Goal: Find specific page/section: Find specific page/section

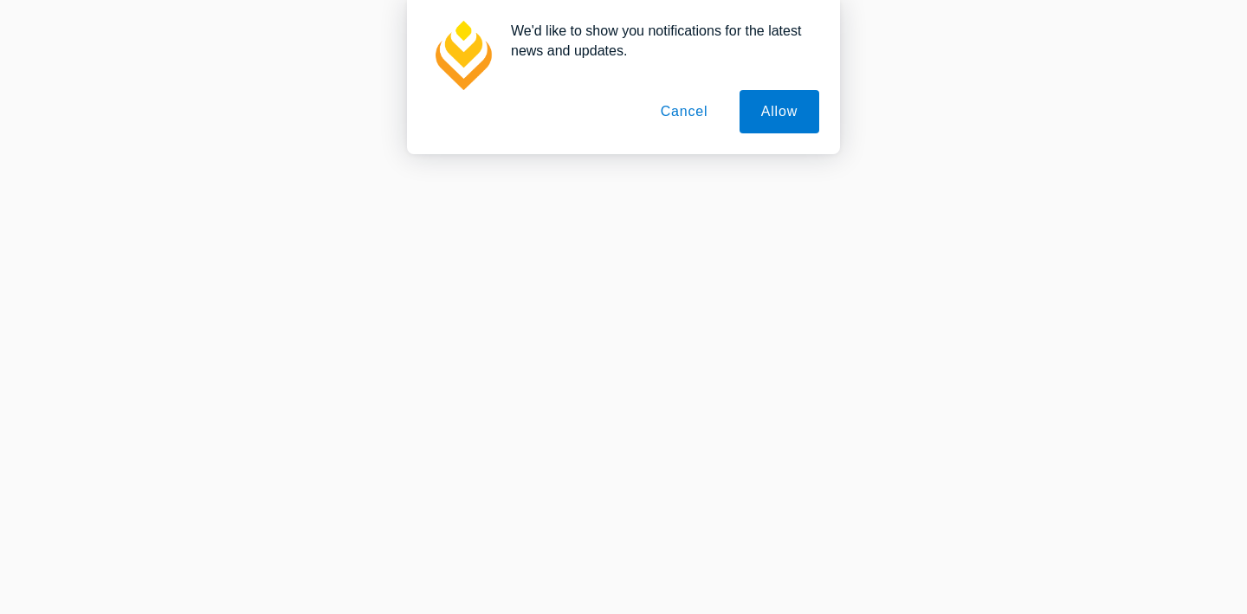
scroll to position [11749, 0]
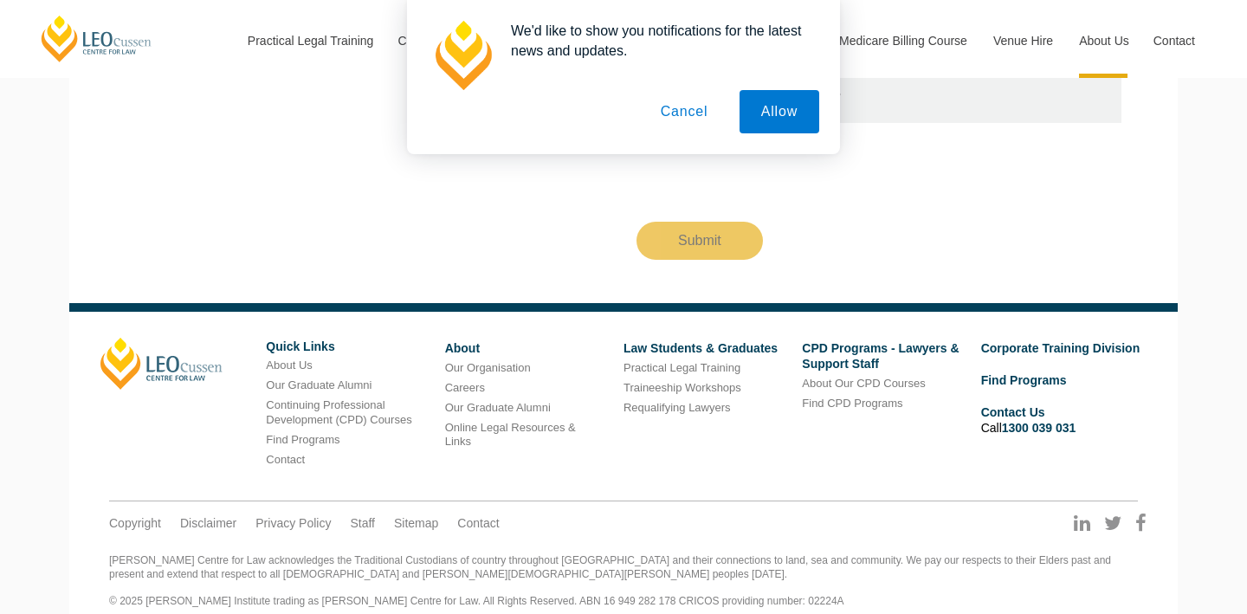
click at [659, 118] on button "Cancel" at bounding box center [684, 111] width 91 height 43
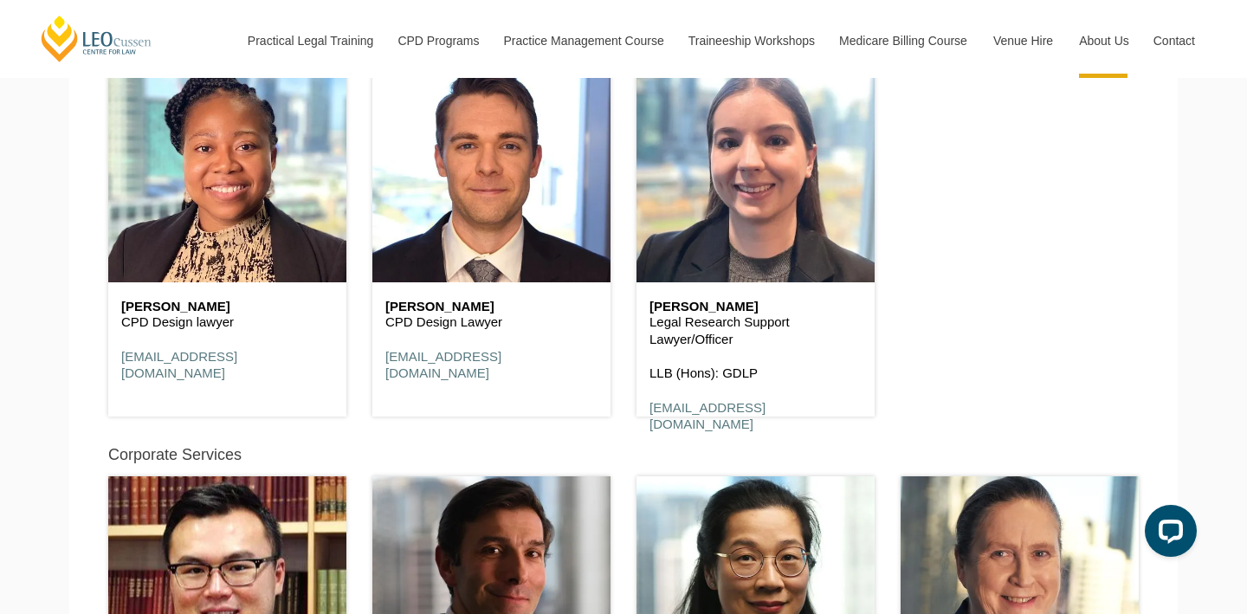
scroll to position [8966, 0]
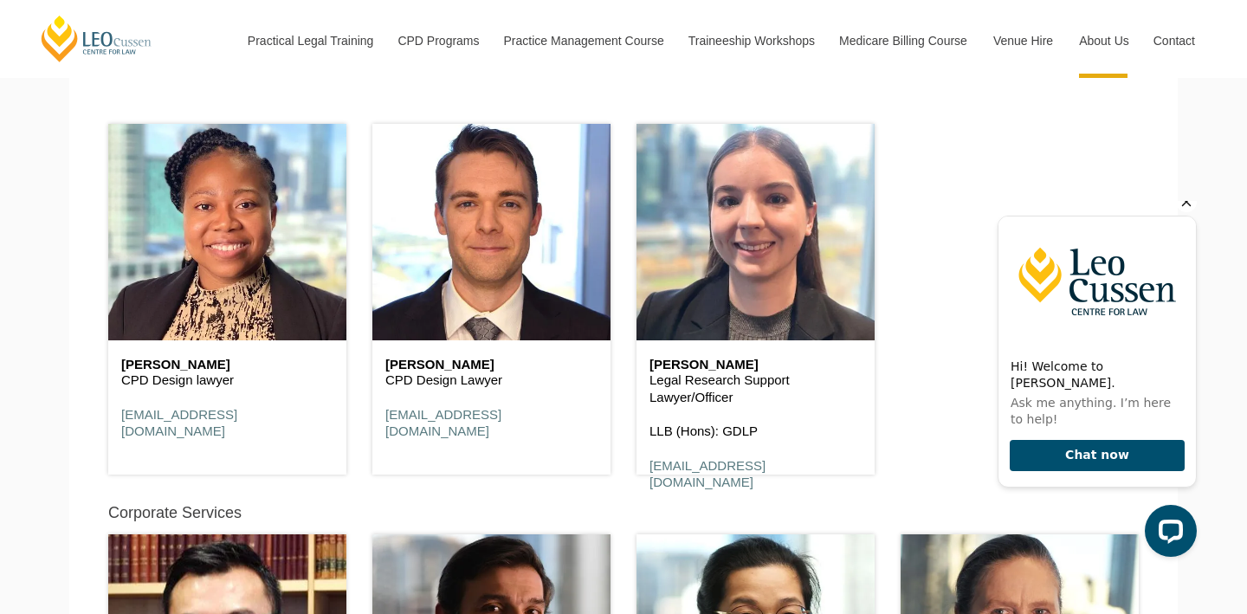
click at [1187, 212] on icon "Hide greeting" at bounding box center [1186, 201] width 21 height 21
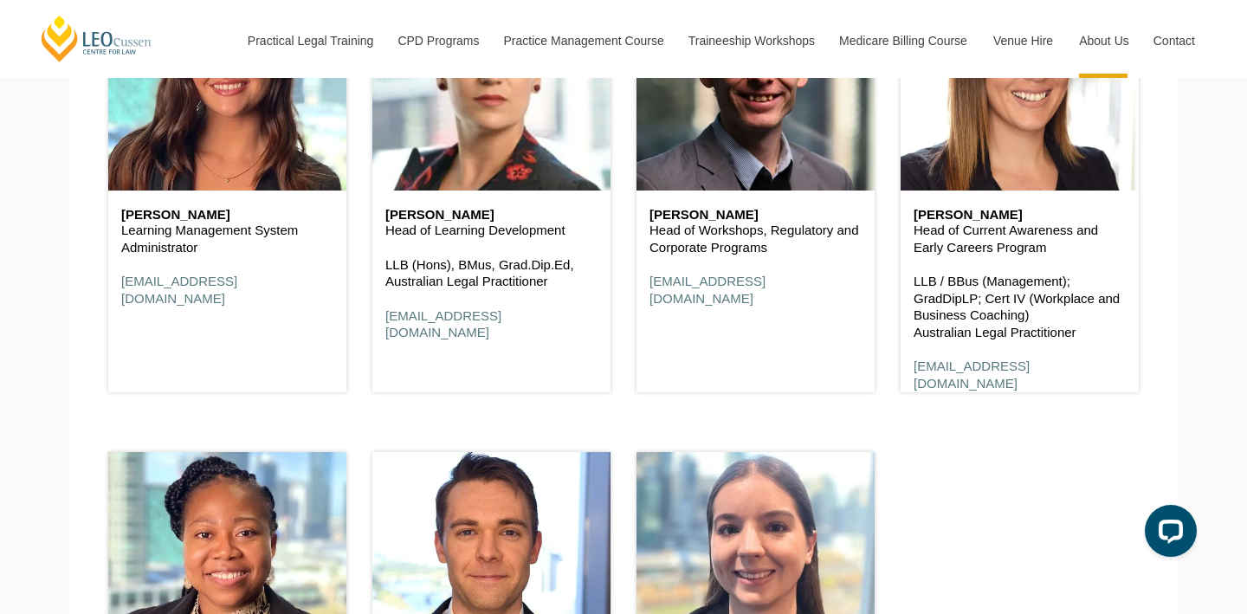
scroll to position [8857, 0]
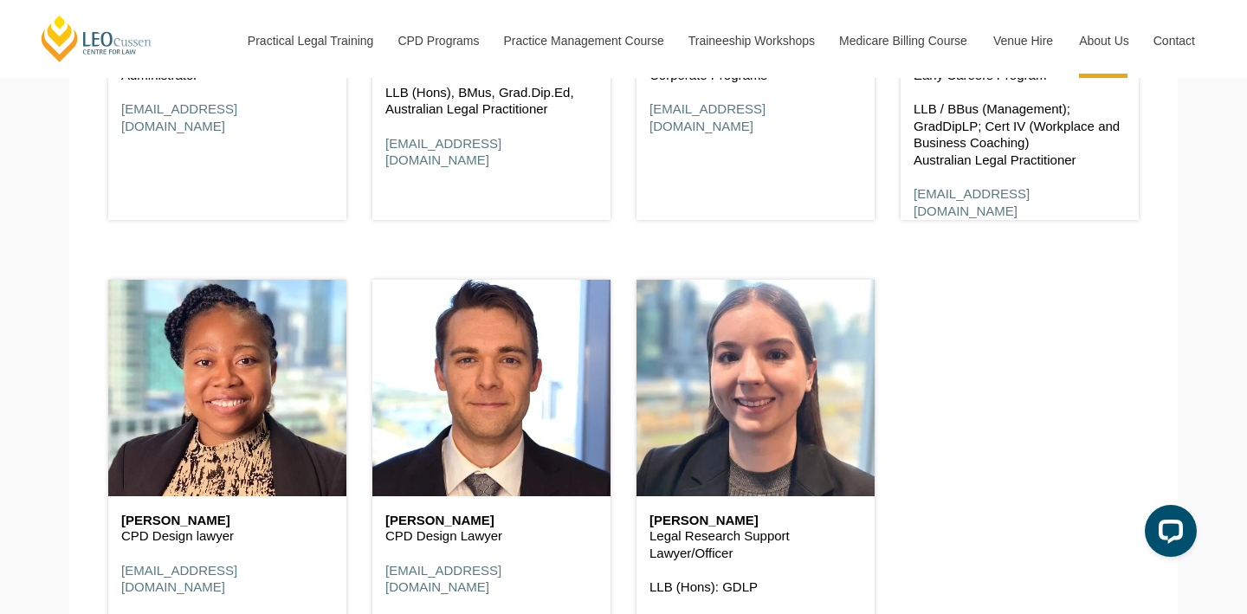
scroll to position [8975, 0]
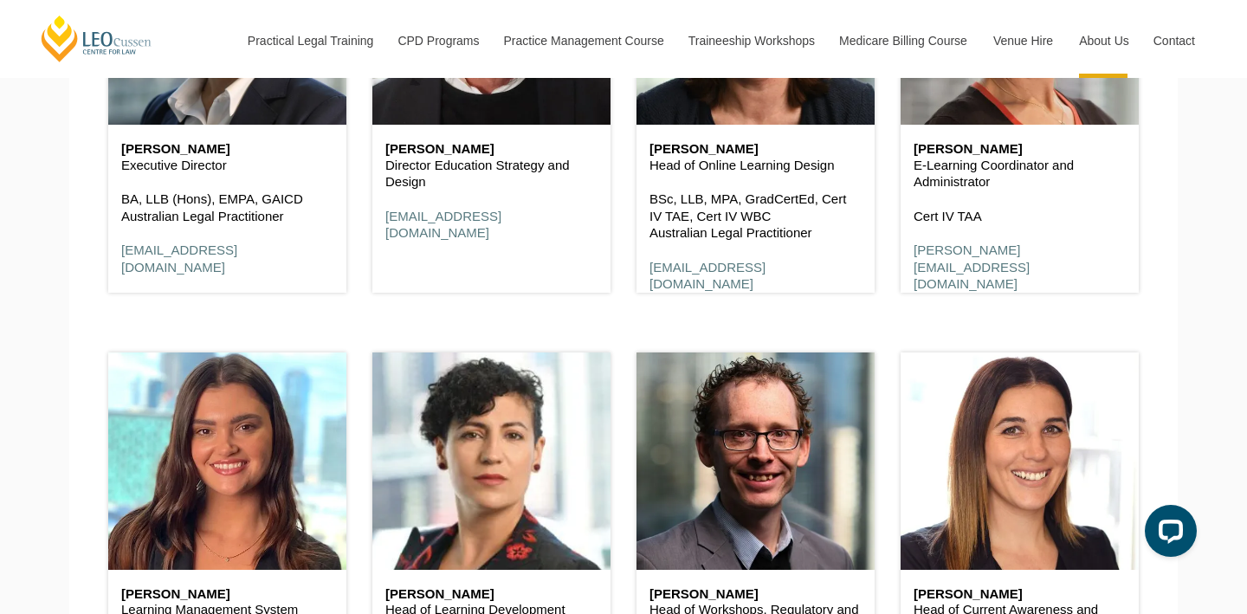
scroll to position [8761, 0]
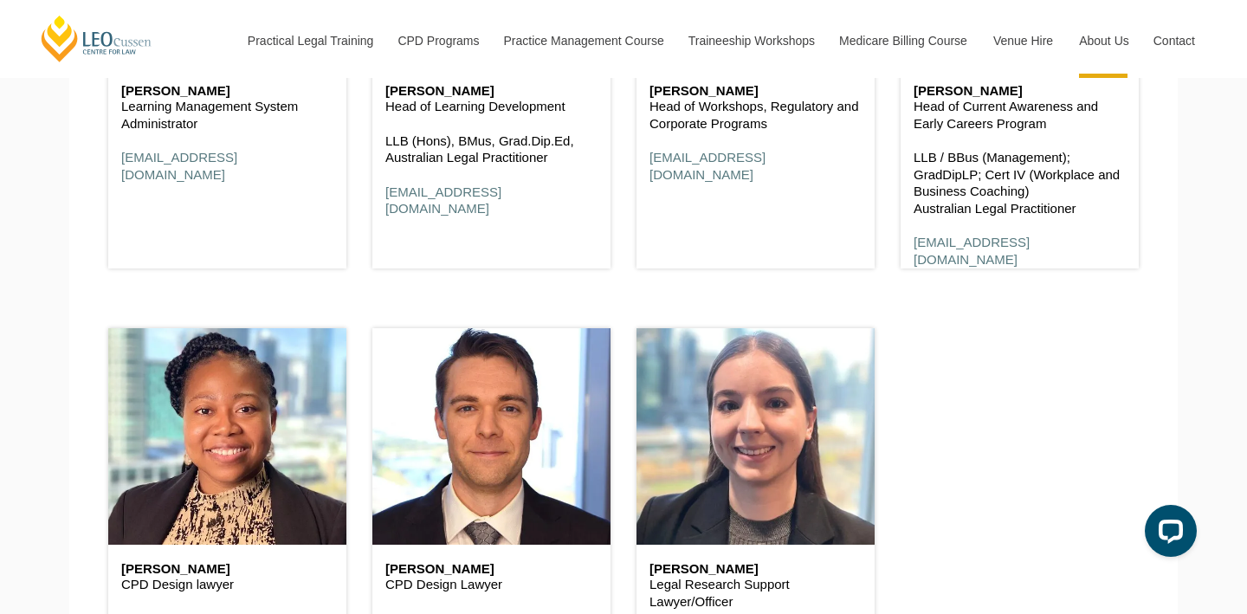
click at [907, 387] on div "Education Strategy & Design [PERSON_NAME] Executive Director BA, LLB (Hons), EM…" at bounding box center [623, 33] width 1056 height 1333
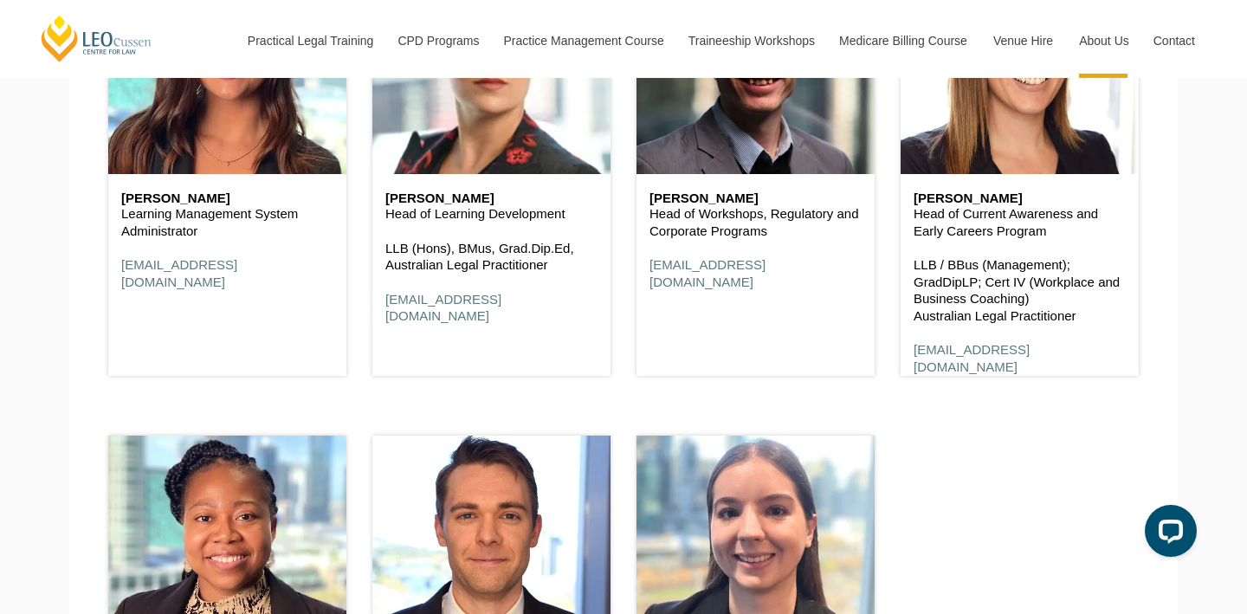
scroll to position [9012, 0]
